Goal: Information Seeking & Learning: Learn about a topic

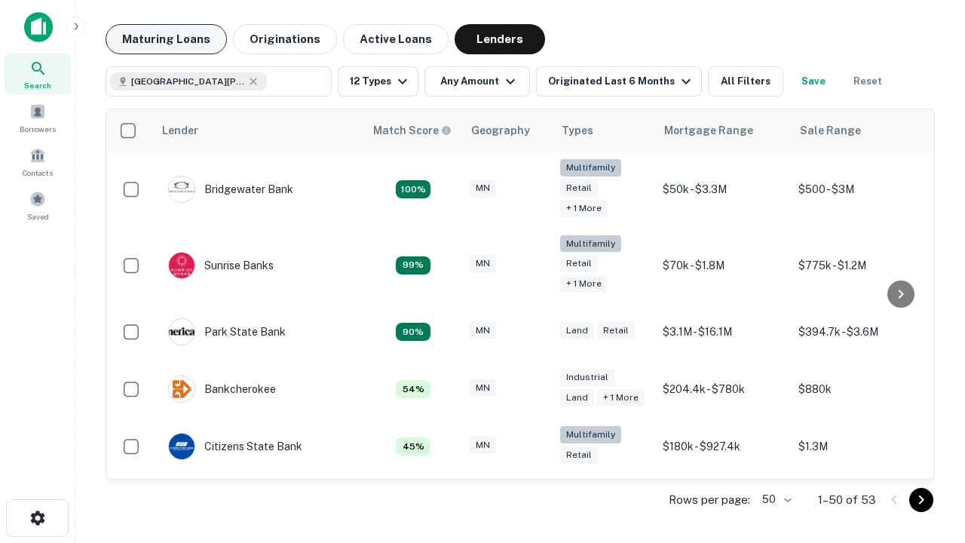
click at [166, 39] on button "Maturing Loans" at bounding box center [166, 39] width 121 height 30
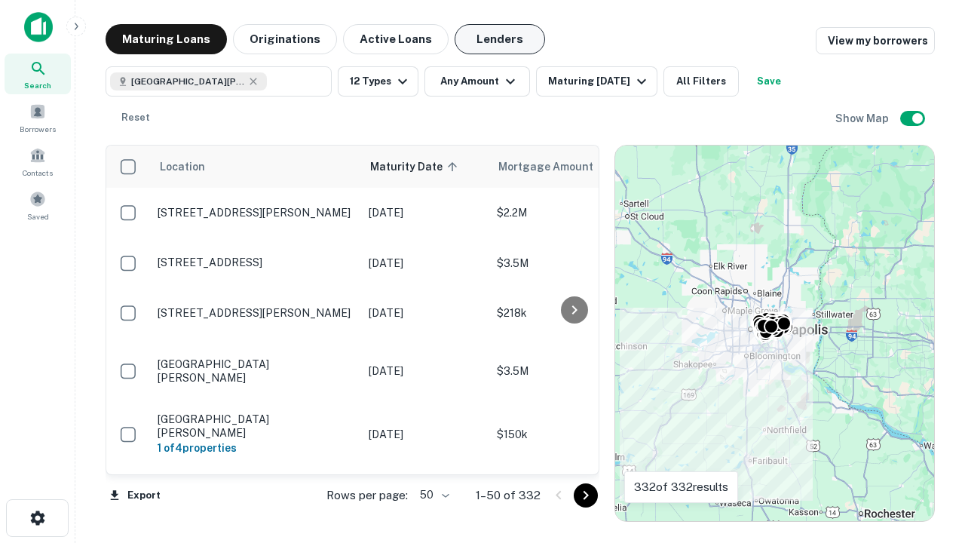
click at [500, 39] on button "Lenders" at bounding box center [500, 39] width 90 height 30
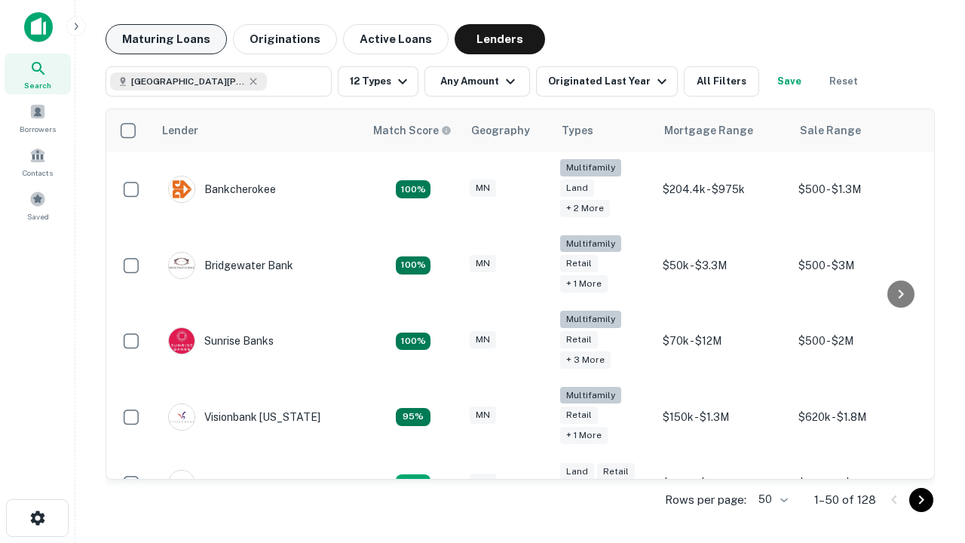
click at [166, 39] on button "Maturing Loans" at bounding box center [166, 39] width 121 height 30
